Goal: Find specific page/section: Find specific page/section

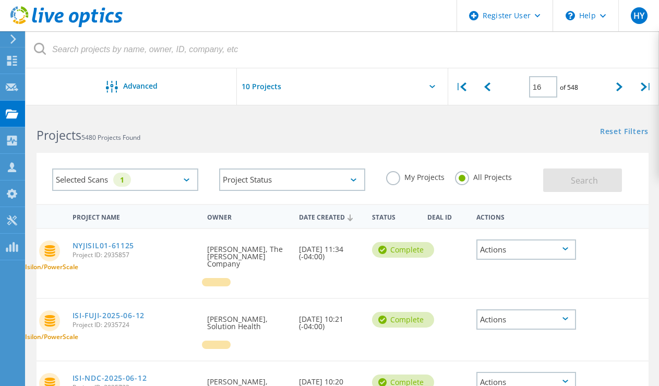
scroll to position [27, 0]
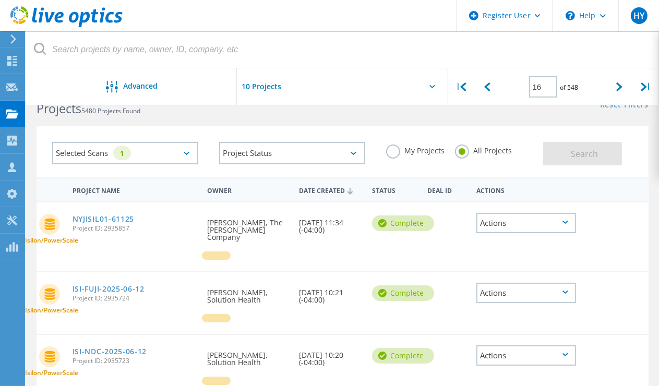
click at [548, 86] on input "16" at bounding box center [543, 86] width 28 height 21
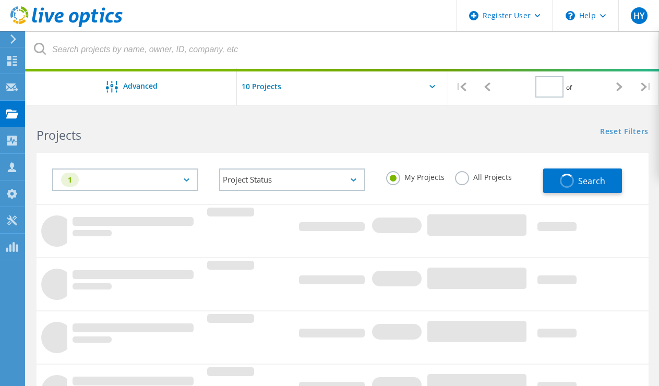
type input "1"
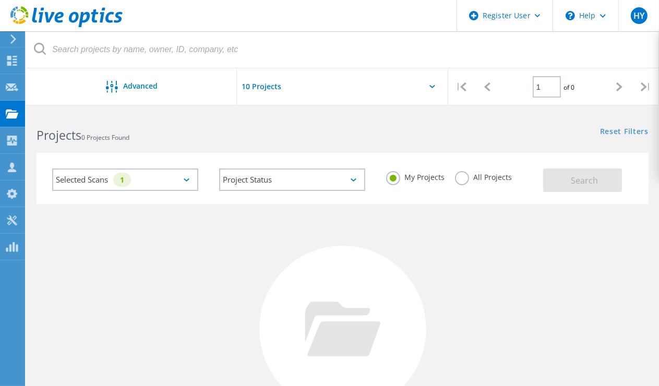
click at [458, 176] on label "All Projects" at bounding box center [483, 176] width 57 height 10
click at [0, 0] on input "All Projects" at bounding box center [0, 0] width 0 height 0
click at [603, 190] on button "Search" at bounding box center [582, 180] width 79 height 23
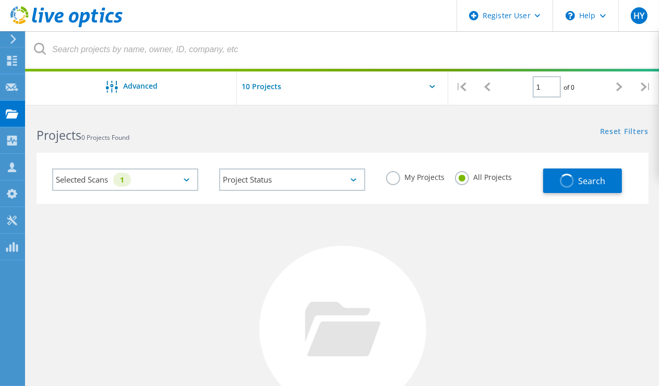
click at [169, 169] on div "Selected Scans 1" at bounding box center [125, 180] width 146 height 22
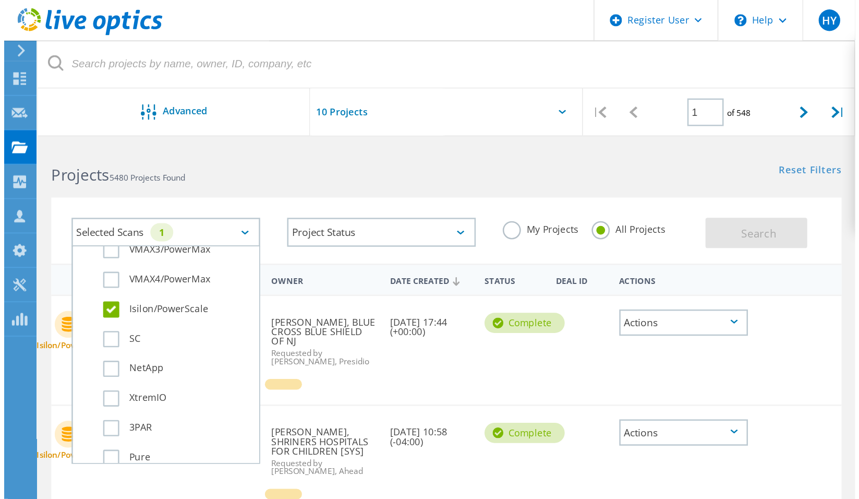
scroll to position [365, 0]
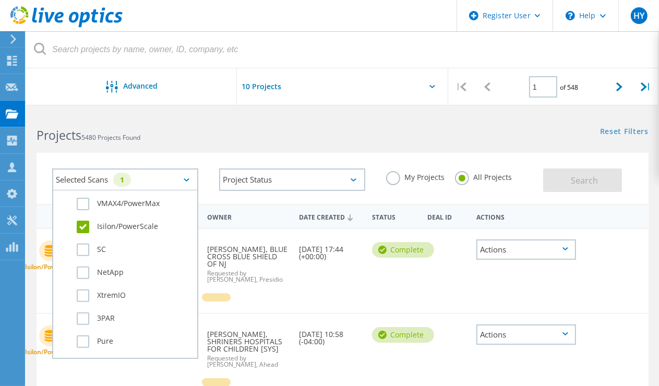
click at [413, 123] on div "Reset Filters Show Filters" at bounding box center [500, 121] width 316 height 19
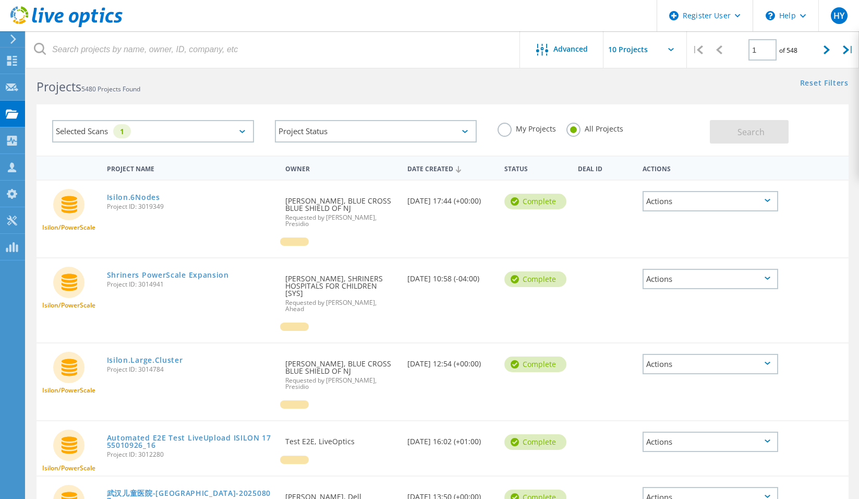
scroll to position [0, 0]
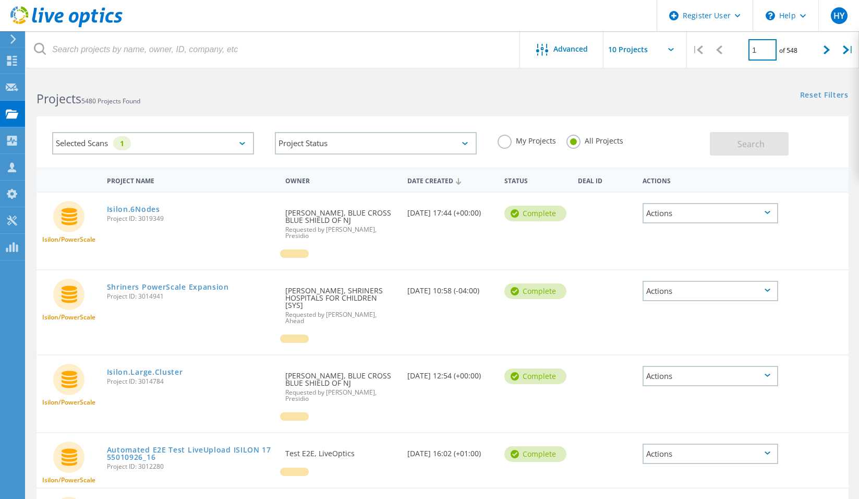
drag, startPoint x: 770, startPoint y: 45, endPoint x: 712, endPoint y: 49, distance: 58.5
click at [658, 43] on div "| 1 of 548 |" at bounding box center [773, 49] width 172 height 37
click at [227, 141] on div "Selected Scans 1" at bounding box center [153, 143] width 202 height 22
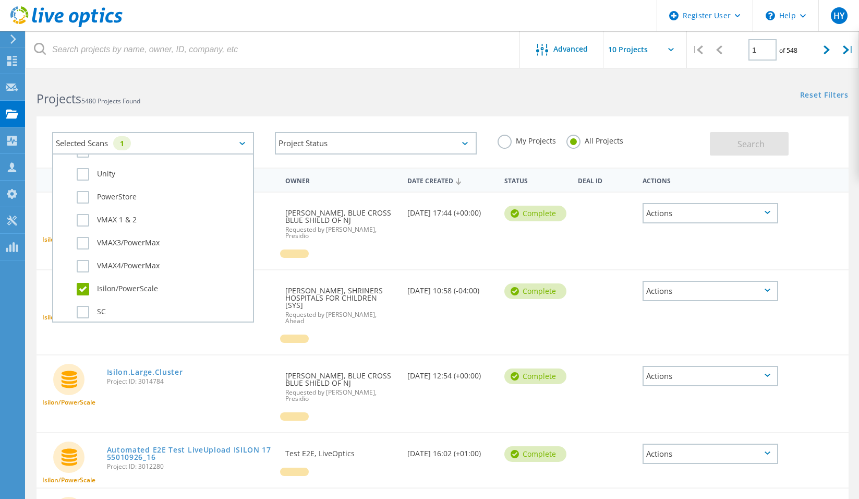
scroll to position [365, 0]
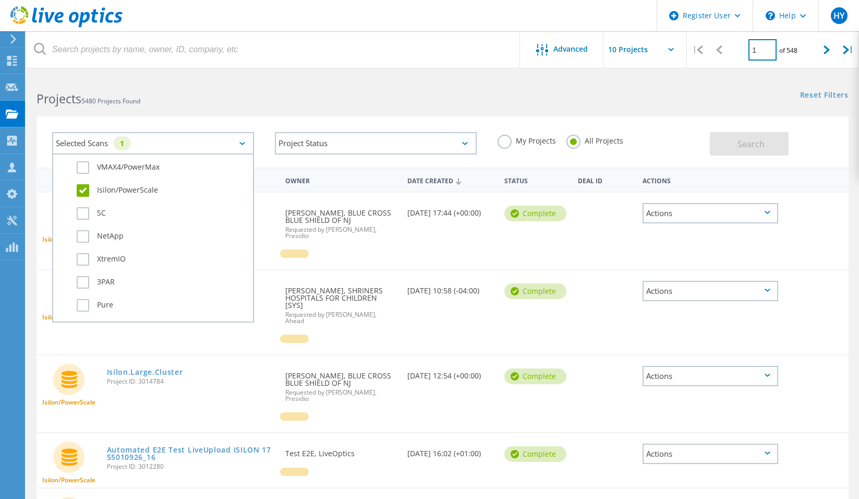
click at [658, 45] on input "1" at bounding box center [763, 49] width 28 height 21
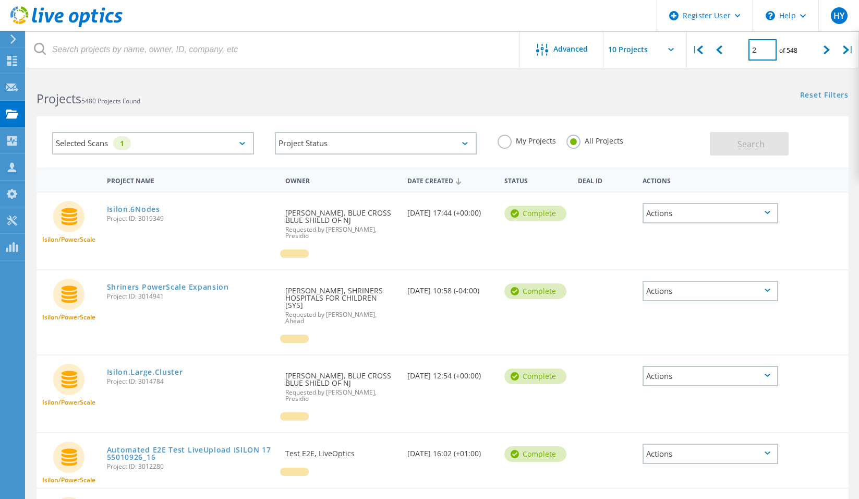
type input "2"
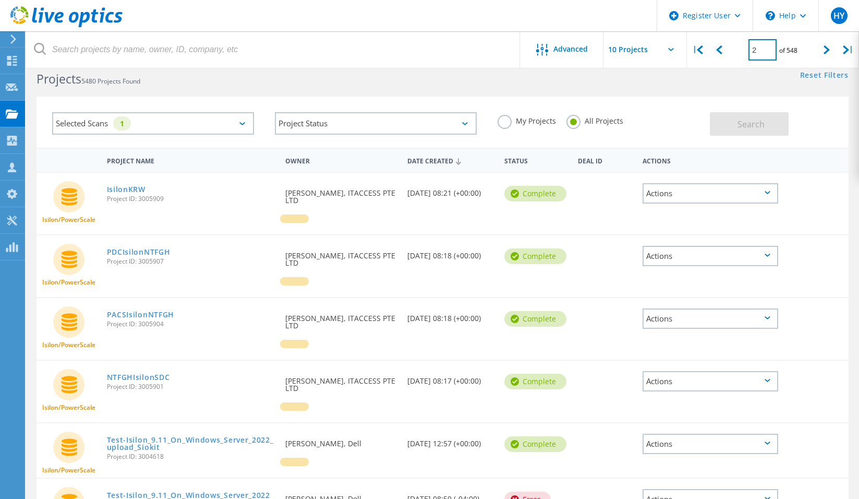
scroll to position [0, 0]
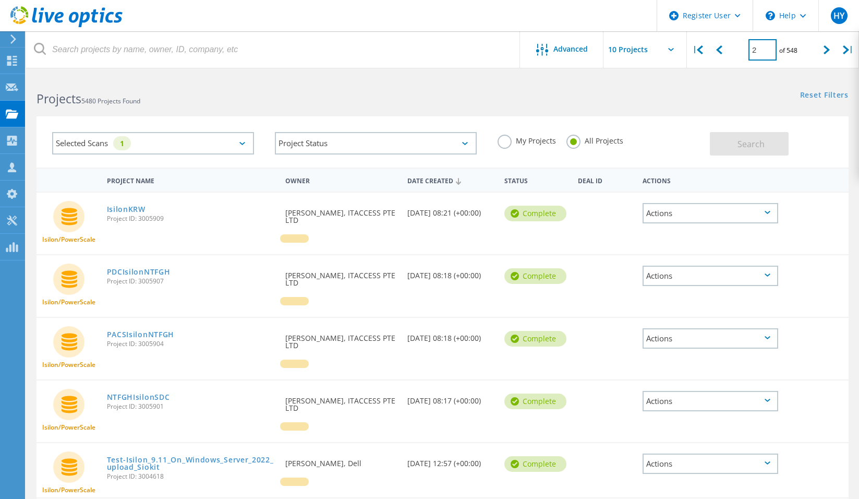
drag, startPoint x: 770, startPoint y: 51, endPoint x: 733, endPoint y: 51, distance: 37.6
click at [658, 51] on div "2 of 548" at bounding box center [773, 45] width 86 height 29
type input "9"
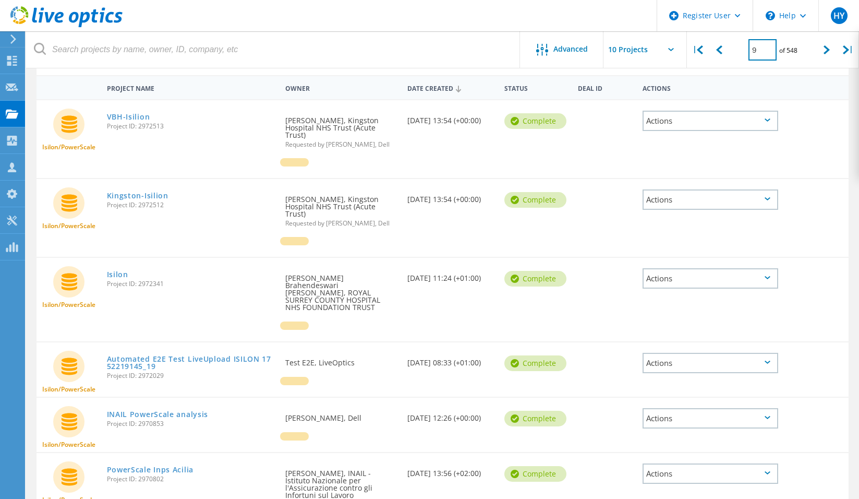
scroll to position [157, 0]
